Goal: Task Accomplishment & Management: Use online tool/utility

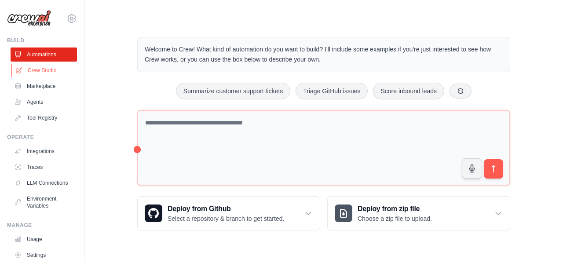
click at [36, 69] on link "Crew Studio" at bounding box center [44, 70] width 66 height 14
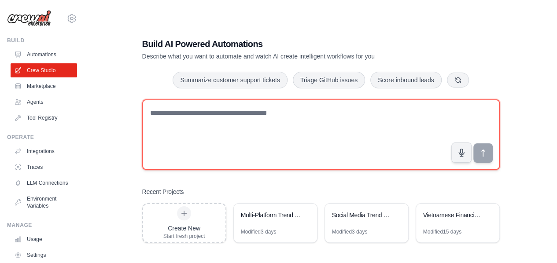
click at [284, 130] on textarea at bounding box center [320, 134] width 357 height 70
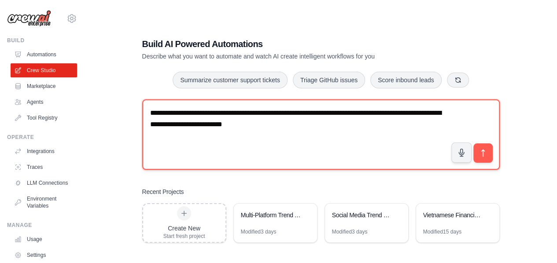
click at [251, 124] on textarea "**********" at bounding box center [320, 134] width 357 height 70
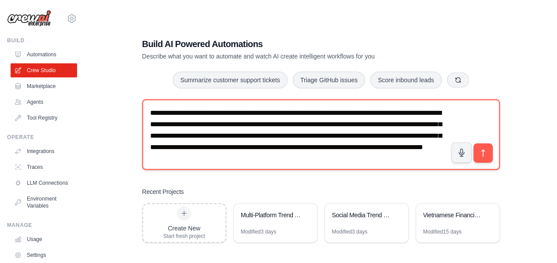
scroll to position [5, 0]
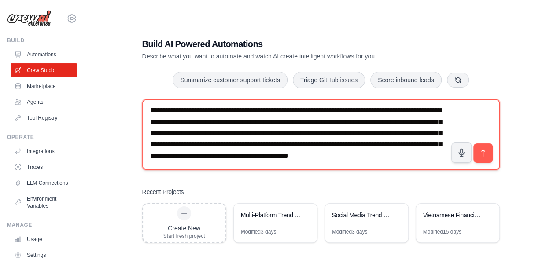
click at [342, 169] on textarea "**********" at bounding box center [320, 134] width 357 height 70
drag, startPoint x: 350, startPoint y: 164, endPoint x: 311, endPoint y: 170, distance: 39.2
click at [311, 170] on div "**********" at bounding box center [320, 136] width 357 height 74
click at [350, 152] on textarea "**********" at bounding box center [320, 134] width 357 height 70
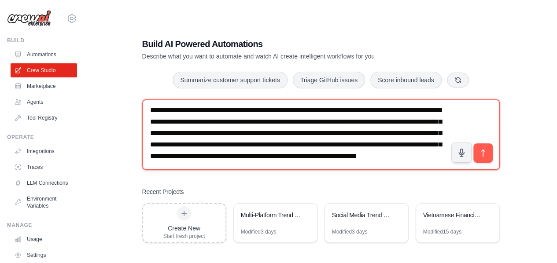
drag, startPoint x: 278, startPoint y: 157, endPoint x: 343, endPoint y: 154, distance: 64.8
click at [343, 154] on textarea "**********" at bounding box center [320, 134] width 357 height 70
drag, startPoint x: 320, startPoint y: 157, endPoint x: 304, endPoint y: 157, distance: 16.3
click at [304, 157] on textarea "**********" at bounding box center [320, 134] width 357 height 70
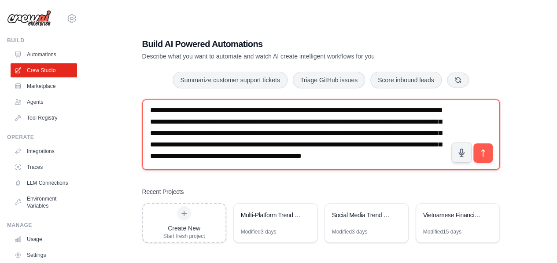
click at [331, 157] on textarea "**********" at bounding box center [320, 134] width 357 height 70
drag, startPoint x: 344, startPoint y: 158, endPoint x: 335, endPoint y: 158, distance: 8.4
click at [335, 158] on textarea "**********" at bounding box center [320, 134] width 357 height 70
click at [252, 168] on textarea "**********" at bounding box center [320, 134] width 357 height 70
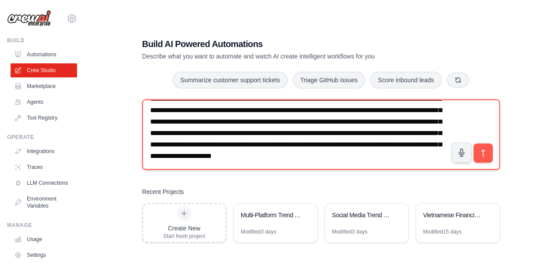
scroll to position [0, 0]
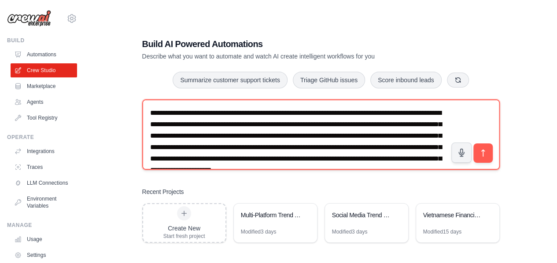
click at [350, 126] on textarea "**********" at bounding box center [320, 134] width 357 height 70
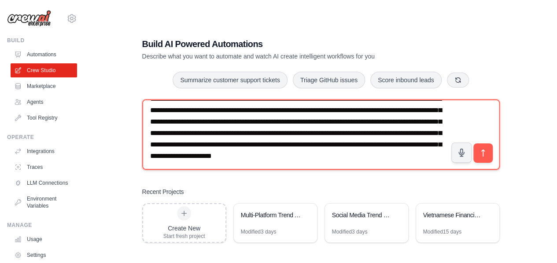
click at [342, 161] on textarea "**********" at bounding box center [320, 134] width 357 height 70
drag, startPoint x: 280, startPoint y: 131, endPoint x: 421, endPoint y: 132, distance: 141.7
click at [421, 132] on textarea "**********" at bounding box center [320, 134] width 357 height 70
click at [209, 164] on textarea "**********" at bounding box center [320, 134] width 357 height 70
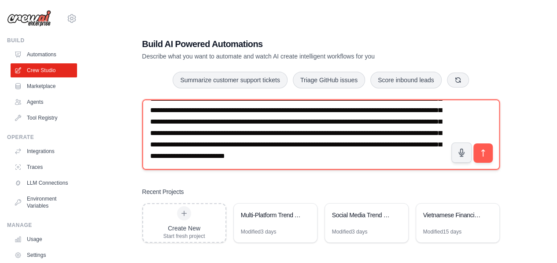
paste textarea "**********"
click at [262, 166] on textarea "**********" at bounding box center [320, 134] width 357 height 70
click at [349, 165] on textarea "**********" at bounding box center [320, 134] width 357 height 70
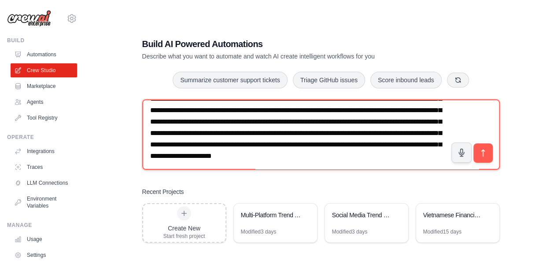
click at [289, 154] on textarea "**********" at bounding box center [320, 134] width 357 height 70
type textarea "**********"
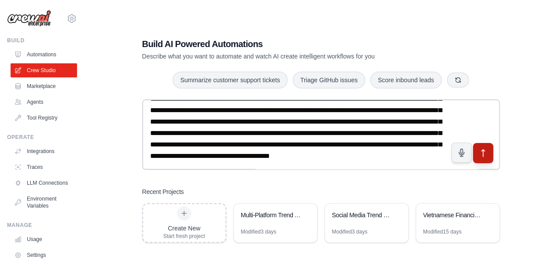
click at [483, 152] on icon "submit" at bounding box center [482, 153] width 9 height 9
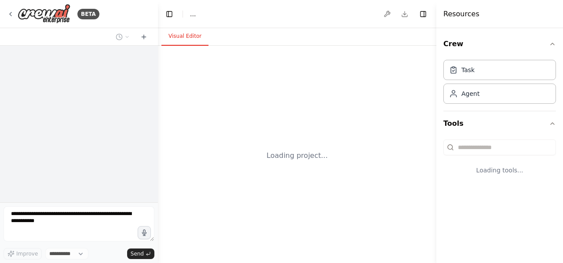
select select "****"
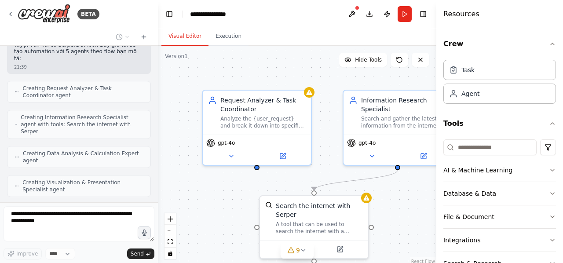
scroll to position [428, 0]
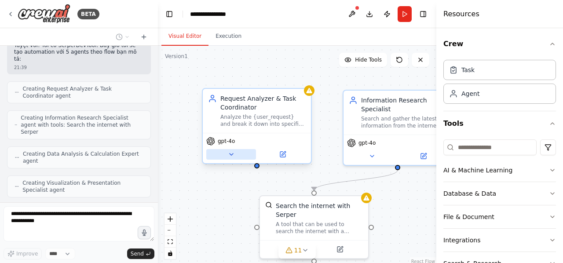
click at [230, 154] on icon at bounding box center [232, 155] width 4 height 2
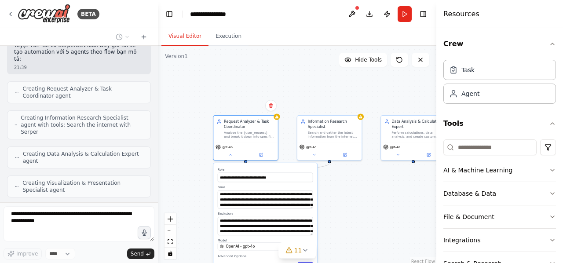
click at [185, 141] on div ".deletable-edge-delete-btn { width: 20px; height: 20px; border: 0px solid #ffff…" at bounding box center [297, 156] width 278 height 220
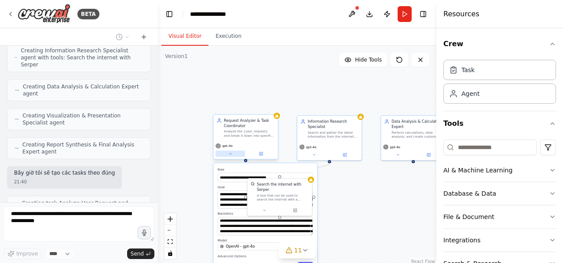
click at [231, 152] on icon at bounding box center [230, 154] width 4 height 4
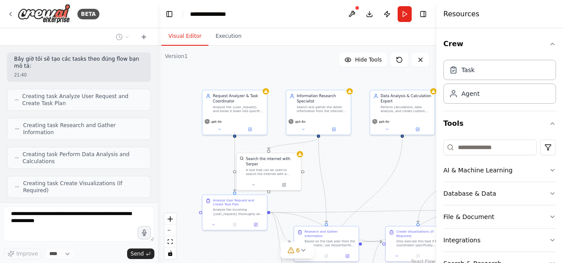
scroll to position [654, 0]
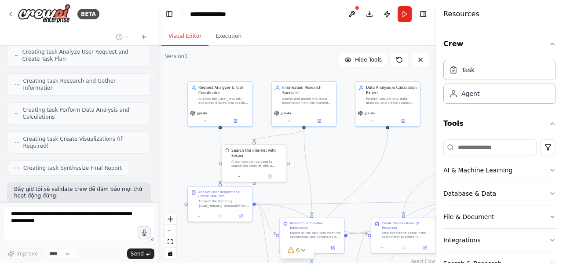
drag, startPoint x: 211, startPoint y: 194, endPoint x: 186, endPoint y: 160, distance: 42.4
click at [186, 160] on div ".deletable-edge-delete-btn { width: 20px; height: 20px; border: 0px solid #ffff…" at bounding box center [297, 156] width 278 height 220
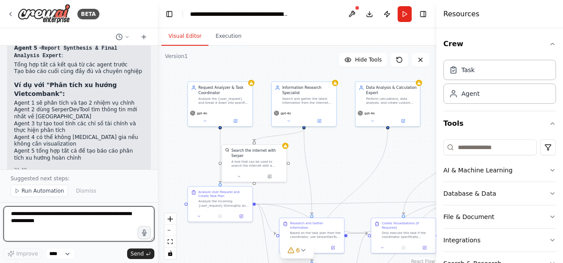
scroll to position [1157, 0]
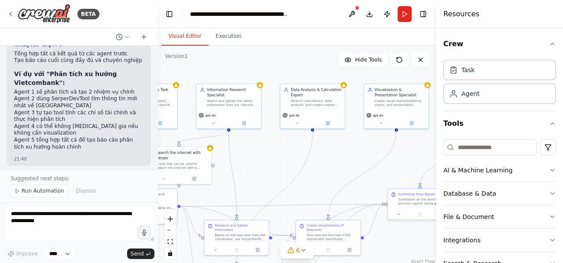
drag, startPoint x: 202, startPoint y: 139, endPoint x: 128, endPoint y: 142, distance: 74.8
click at [128, 142] on div "BETA 21:39 ▶ Thought process Tôi sẽ tạo một CrewAI automation với flow phân tíc…" at bounding box center [281, 131] width 563 height 263
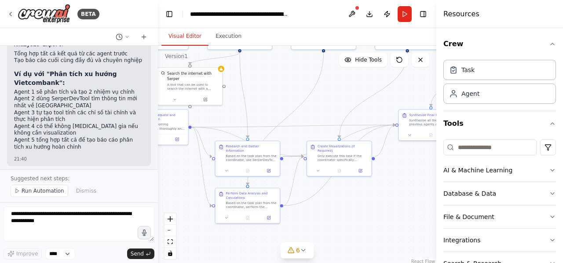
drag, startPoint x: 264, startPoint y: 166, endPoint x: 274, endPoint y: 87, distance: 80.3
click at [274, 87] on div ".deletable-edge-delete-btn { width: 20px; height: 20px; border: 0px solid #ffff…" at bounding box center [297, 156] width 278 height 220
click at [228, 216] on icon at bounding box center [226, 217] width 4 height 4
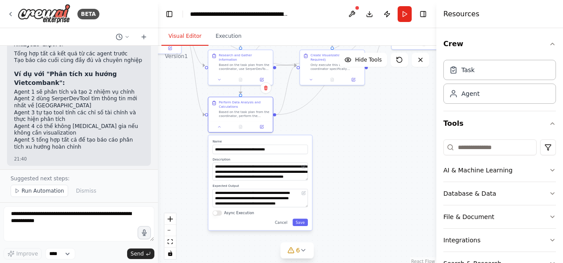
drag, startPoint x: 333, startPoint y: 220, endPoint x: 326, endPoint y: 129, distance: 91.3
click at [326, 129] on div ".deletable-edge-delete-btn { width: 20px; height: 20px; border: 0px solid #ffff…" at bounding box center [297, 156] width 278 height 220
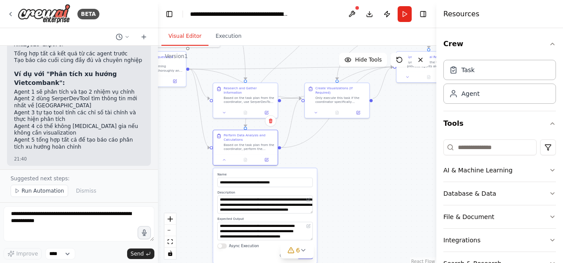
drag, startPoint x: 326, startPoint y: 129, endPoint x: 332, endPoint y: 175, distance: 46.2
click at [332, 175] on div ".deletable-edge-delete-btn { width: 20px; height: 20px; border: 0px solid #ffff…" at bounding box center [297, 156] width 278 height 220
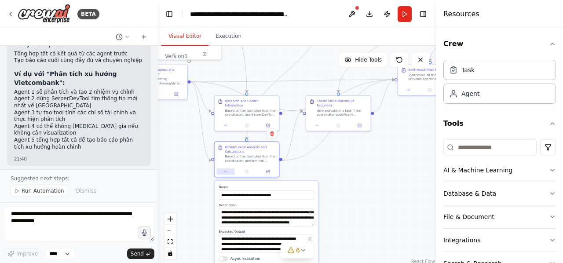
click at [227, 174] on button at bounding box center [225, 171] width 18 height 6
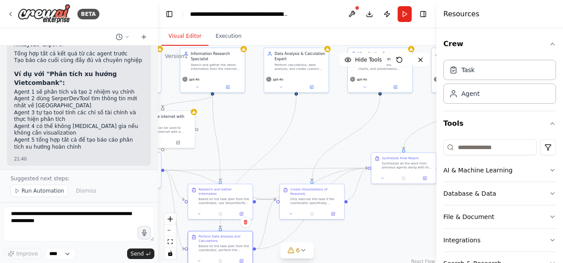
drag, startPoint x: 352, startPoint y: 175, endPoint x: 329, endPoint y: 263, distance: 91.4
click at [329, 263] on html "BETA 21:39 ▶ Thought process Tôi sẽ tạo một CrewAI automation với flow phân tíc…" at bounding box center [281, 131] width 563 height 263
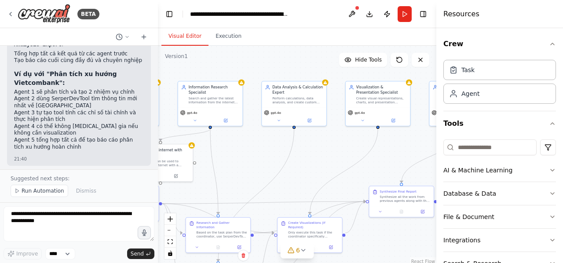
drag, startPoint x: 335, startPoint y: 117, endPoint x: 332, endPoint y: 150, distance: 32.7
click at [332, 150] on div ".deletable-edge-delete-btn { width: 20px; height: 20px; border: 0px solid #ffff…" at bounding box center [297, 156] width 278 height 220
click at [277, 121] on button at bounding box center [280, 118] width 29 height 6
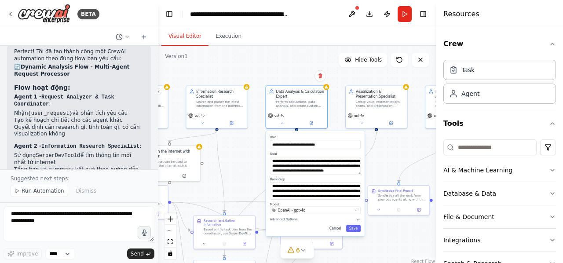
scroll to position [932, 0]
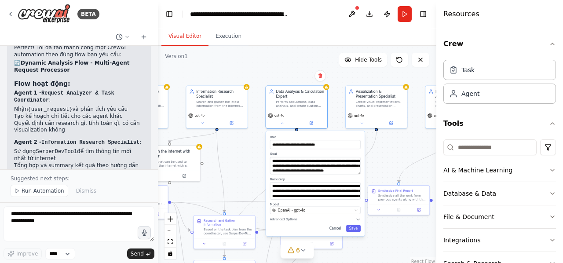
drag, startPoint x: 15, startPoint y: 117, endPoint x: 124, endPoint y: 149, distance: 113.9
click at [124, 181] on li "Agent 3 - Data Analysis & Calculation Expert : Thực hiện các phép tính và phân …" at bounding box center [79, 199] width 130 height 37
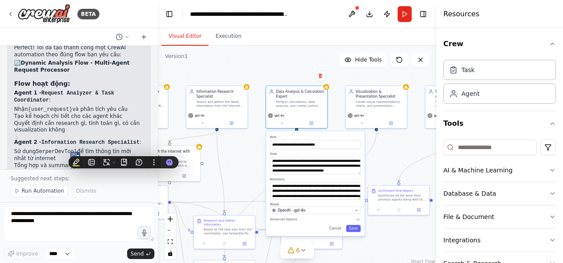
copy li "Agent 3 - Data Analysis & Calculation Expert : Thực hiện các phép tính và phân …"
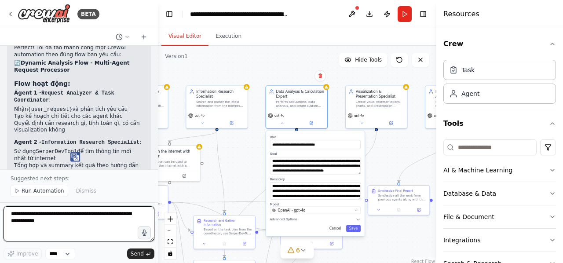
click at [60, 217] on textarea at bounding box center [79, 223] width 151 height 35
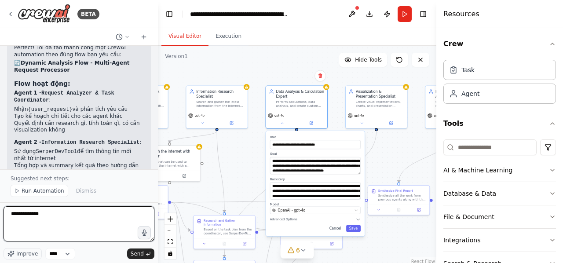
paste textarea "**********"
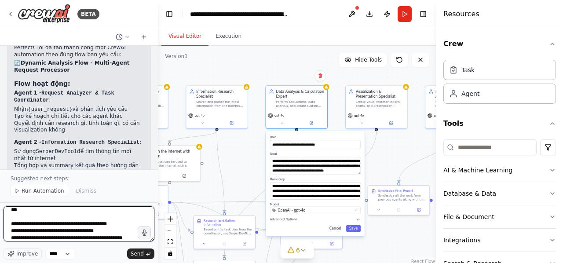
scroll to position [18, 0]
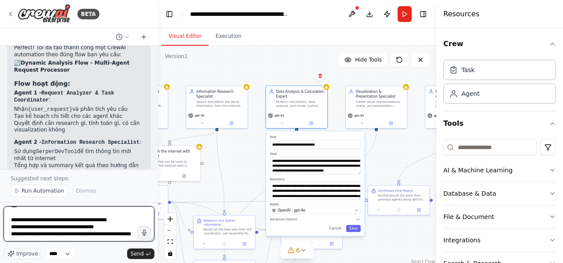
type textarea "**********"
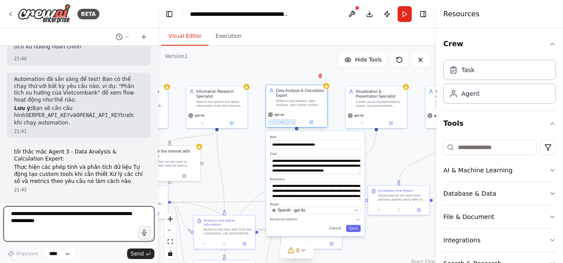
scroll to position [1264, 0]
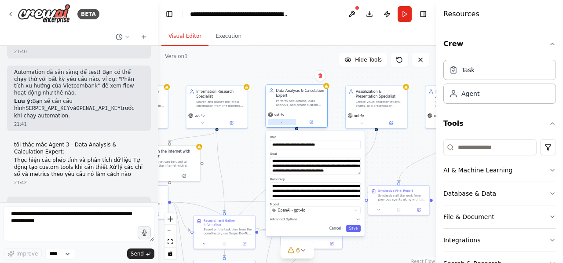
click at [282, 122] on icon at bounding box center [282, 122] width 2 height 1
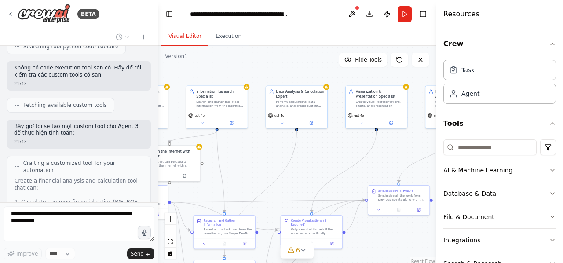
scroll to position [1885, 0]
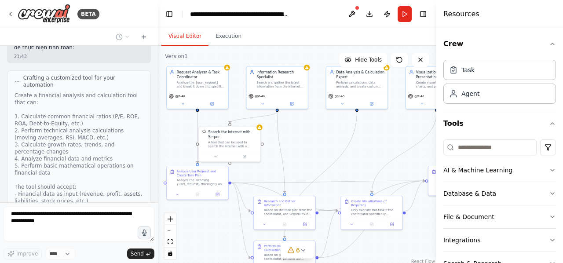
drag, startPoint x: 248, startPoint y: 72, endPoint x: 308, endPoint y: 52, distance: 63.3
click at [308, 52] on div ".deletable-edge-delete-btn { width: 20px; height: 20px; border: 0px solid #ffff…" at bounding box center [297, 156] width 278 height 220
click at [425, 13] on button "Toggle Right Sidebar" at bounding box center [423, 14] width 12 height 12
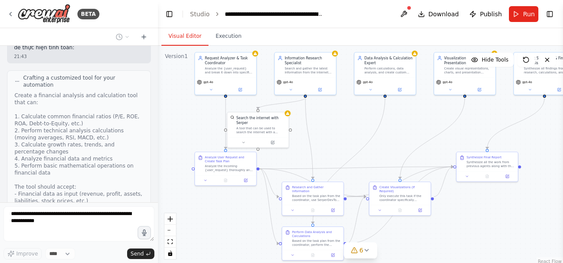
drag, startPoint x: 315, startPoint y: 141, endPoint x: 341, endPoint y: 127, distance: 29.1
click at [341, 127] on div ".deletable-edge-delete-btn { width: 20px; height: 20px; border: 0px solid #ffff…" at bounding box center [360, 156] width 405 height 220
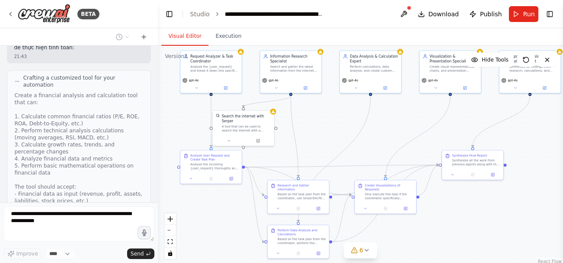
drag, startPoint x: 341, startPoint y: 127, endPoint x: 329, endPoint y: 125, distance: 12.0
click at [329, 125] on div ".deletable-edge-delete-btn { width: 20px; height: 20px; border: 0px solid #ffff…" at bounding box center [360, 156] width 405 height 220
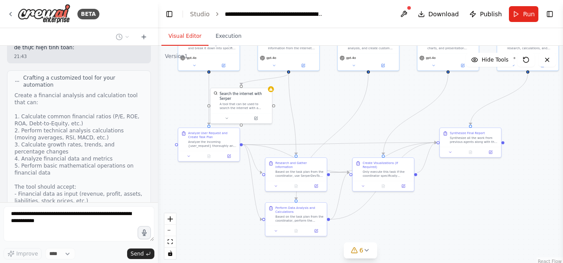
drag, startPoint x: 329, startPoint y: 125, endPoint x: 326, endPoint y: 102, distance: 23.4
click at [326, 102] on div ".deletable-edge-delete-btn { width: 20px; height: 20px; border: 0px solid #ffff…" at bounding box center [360, 156] width 405 height 220
click at [187, 151] on button at bounding box center [188, 154] width 17 height 6
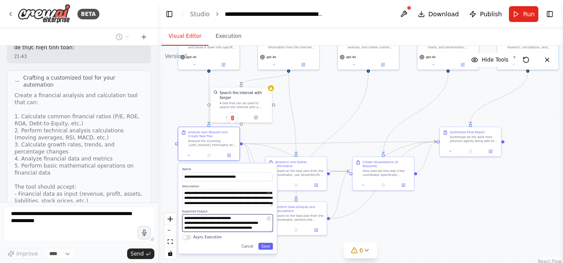
scroll to position [70, 0]
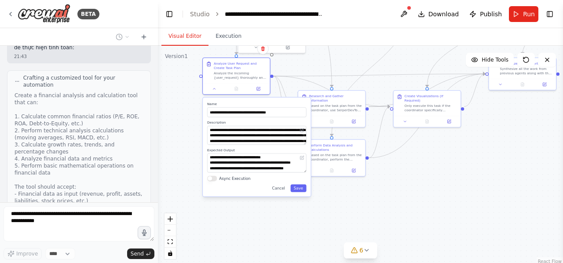
drag, startPoint x: 315, startPoint y: 125, endPoint x: 348, endPoint y: 47, distance: 84.4
click at [348, 47] on div ".deletable-edge-delete-btn { width: 20px; height: 20px; border: 0px solid #ffff…" at bounding box center [360, 156] width 405 height 220
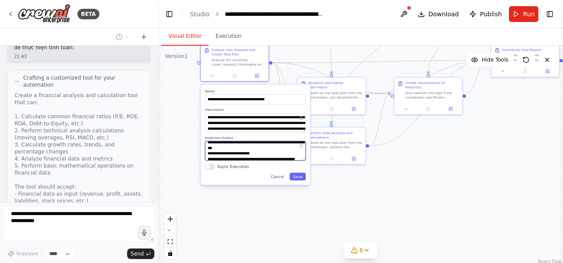
scroll to position [0, 0]
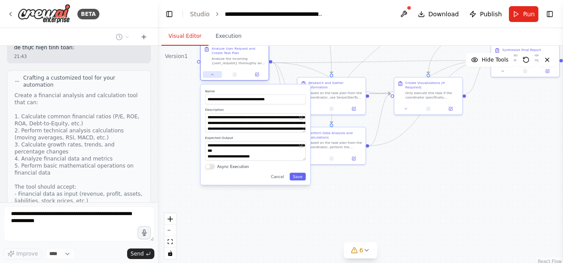
click at [212, 73] on icon at bounding box center [212, 74] width 4 height 4
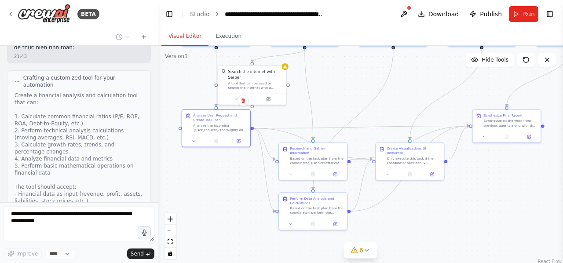
drag, startPoint x: 232, startPoint y: 121, endPoint x: 216, endPoint y: 206, distance: 87.2
click at [216, 206] on div ".deletable-edge-delete-btn { width: 20px; height: 20px; border: 0px solid #ffff…" at bounding box center [360, 156] width 405 height 220
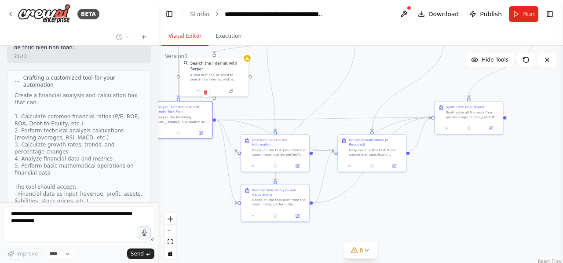
drag, startPoint x: 343, startPoint y: 109, endPoint x: 302, endPoint y: 81, distance: 49.9
click at [302, 81] on div ".deletable-edge-delete-btn { width: 20px; height: 20px; border: 0px solid #ffff…" at bounding box center [360, 156] width 405 height 220
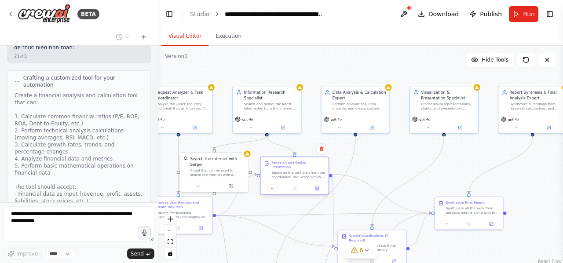
drag, startPoint x: 272, startPoint y: 150, endPoint x: 293, endPoint y: 168, distance: 27.8
click at [293, 171] on div "Based on the task plan from the coordinator, use SerperDevTool to search for an…" at bounding box center [298, 175] width 54 height 9
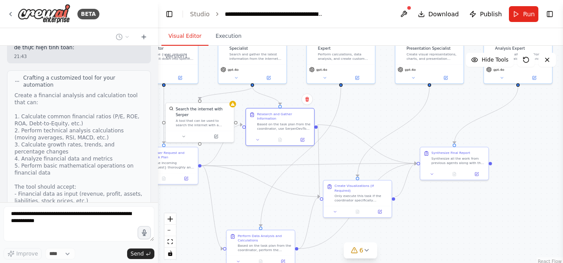
drag, startPoint x: 372, startPoint y: 162, endPoint x: 358, endPoint y: 113, distance: 51.8
click at [358, 113] on div ".deletable-edge-delete-btn { width: 20px; height: 20px; border: 0px solid #ffff…" at bounding box center [360, 156] width 405 height 220
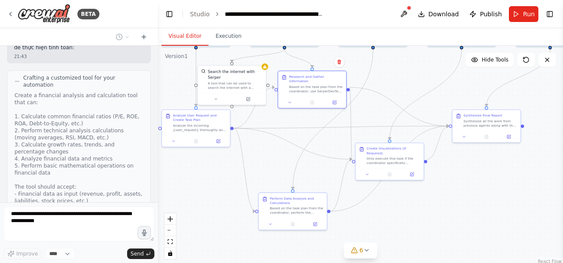
drag, startPoint x: 358, startPoint y: 113, endPoint x: 389, endPoint y: 75, distance: 49.0
click at [389, 75] on div ".deletable-edge-delete-btn { width: 20px; height: 20px; border: 0px solid #ffff…" at bounding box center [360, 156] width 405 height 220
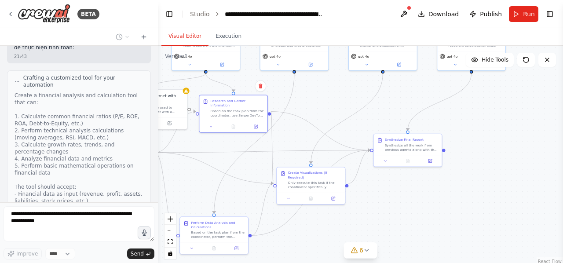
drag, startPoint x: 401, startPoint y: 88, endPoint x: 322, endPoint y: 112, distance: 82.8
click at [322, 112] on div ".deletable-edge-delete-btn { width: 20px; height: 20px; border: 0px solid #ffff…" at bounding box center [360, 156] width 405 height 220
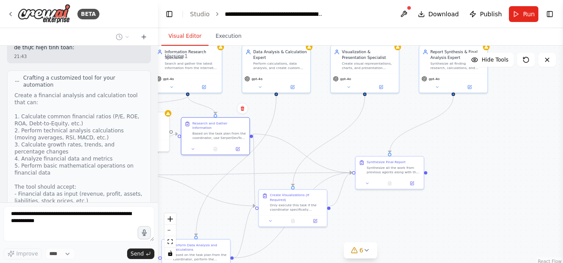
drag, startPoint x: 442, startPoint y: 206, endPoint x: 425, endPoint y: 228, distance: 28.2
click at [425, 228] on div ".deletable-edge-delete-btn { width: 20px; height: 20px; border: 0px solid #ffff…" at bounding box center [360, 156] width 405 height 220
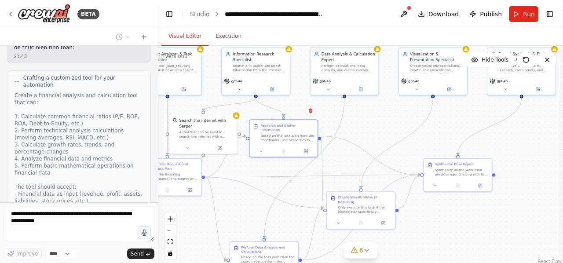
drag, startPoint x: 477, startPoint y: 139, endPoint x: 538, endPoint y: 146, distance: 61.2
click at [538, 146] on div ".deletable-edge-delete-btn { width: 20px; height: 20px; border: 0px solid #ffff…" at bounding box center [360, 156] width 405 height 220
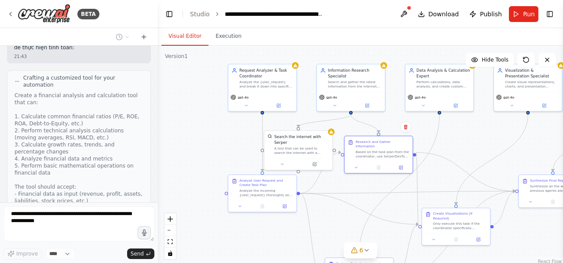
drag, startPoint x: 372, startPoint y: 130, endPoint x: 473, endPoint y: 141, distance: 102.2
click at [473, 141] on div ".deletable-edge-delete-btn { width: 20px; height: 20px; border: 0px solid #ffff…" at bounding box center [360, 156] width 405 height 220
click at [406, 12] on button at bounding box center [404, 14] width 14 height 16
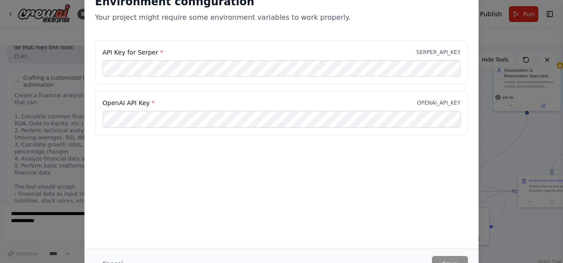
click at [510, 120] on div "Environment configuration Your project might require some environment variables…" at bounding box center [281, 131] width 563 height 263
click at [516, 43] on div "Environment configuration Your project might require some environment variables…" at bounding box center [281, 131] width 563 height 263
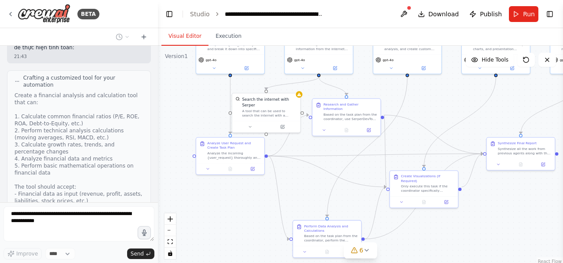
drag, startPoint x: 205, startPoint y: 146, endPoint x: 165, endPoint y: 103, distance: 58.5
click at [165, 103] on div ".deletable-edge-delete-btn { width: 20px; height: 20px; border: 0px solid #ffff…" at bounding box center [360, 156] width 405 height 220
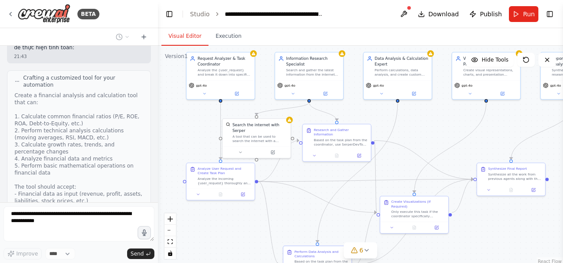
drag, startPoint x: 223, startPoint y: 208, endPoint x: 230, endPoint y: 245, distance: 37.0
click at [230, 245] on div ".deletable-edge-delete-btn { width: 20px; height: 20px; border: 0px solid #ffff…" at bounding box center [360, 156] width 405 height 220
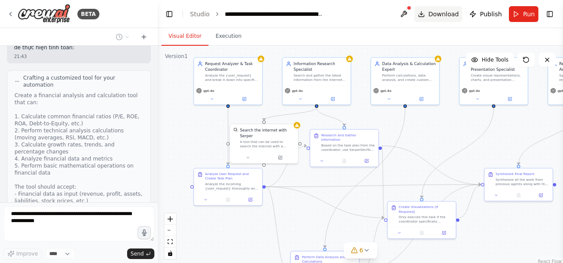
click at [445, 12] on span "Download" at bounding box center [443, 14] width 31 height 9
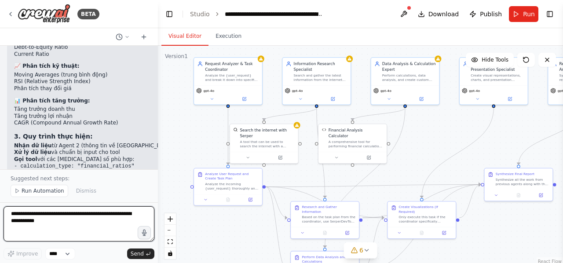
scroll to position [2520, 0]
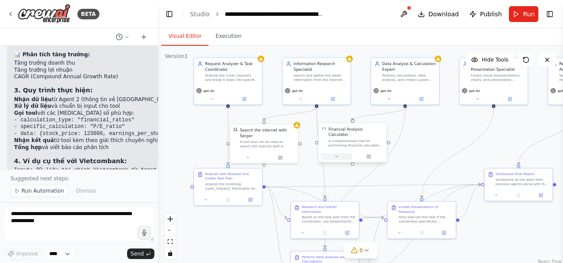
click at [336, 153] on button at bounding box center [336, 156] width 31 height 7
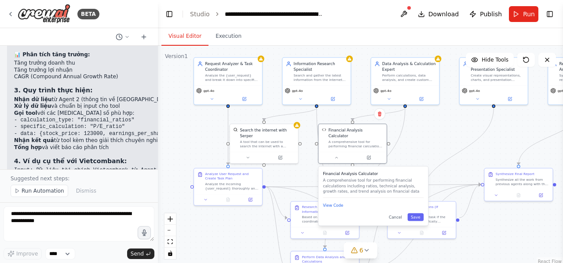
click at [334, 206] on div "Financial Analysis Calculator A comprehensive tool for performing financial cal…" at bounding box center [374, 196] width 110 height 59
click at [334, 203] on button "View Code" at bounding box center [333, 206] width 20 height 6
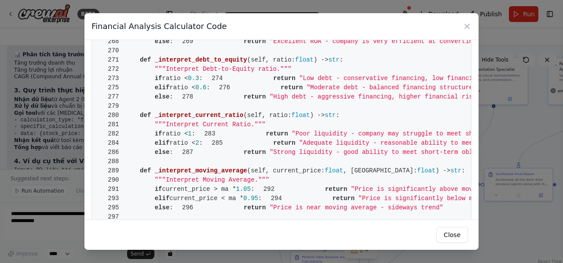
scroll to position [693, 0]
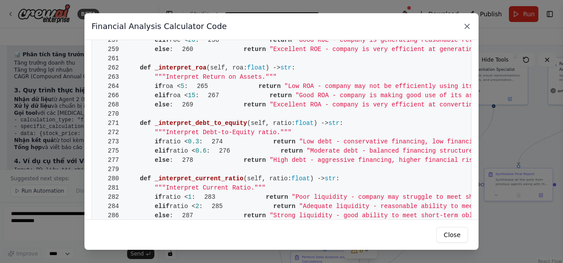
click at [468, 23] on icon at bounding box center [467, 26] width 9 height 9
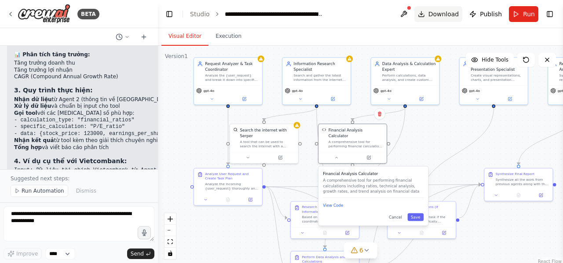
click at [451, 14] on span "Download" at bounding box center [443, 14] width 31 height 9
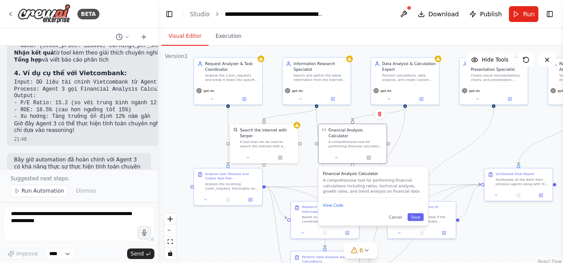
scroll to position [2439, 0]
